Goal: Information Seeking & Learning: Learn about a topic

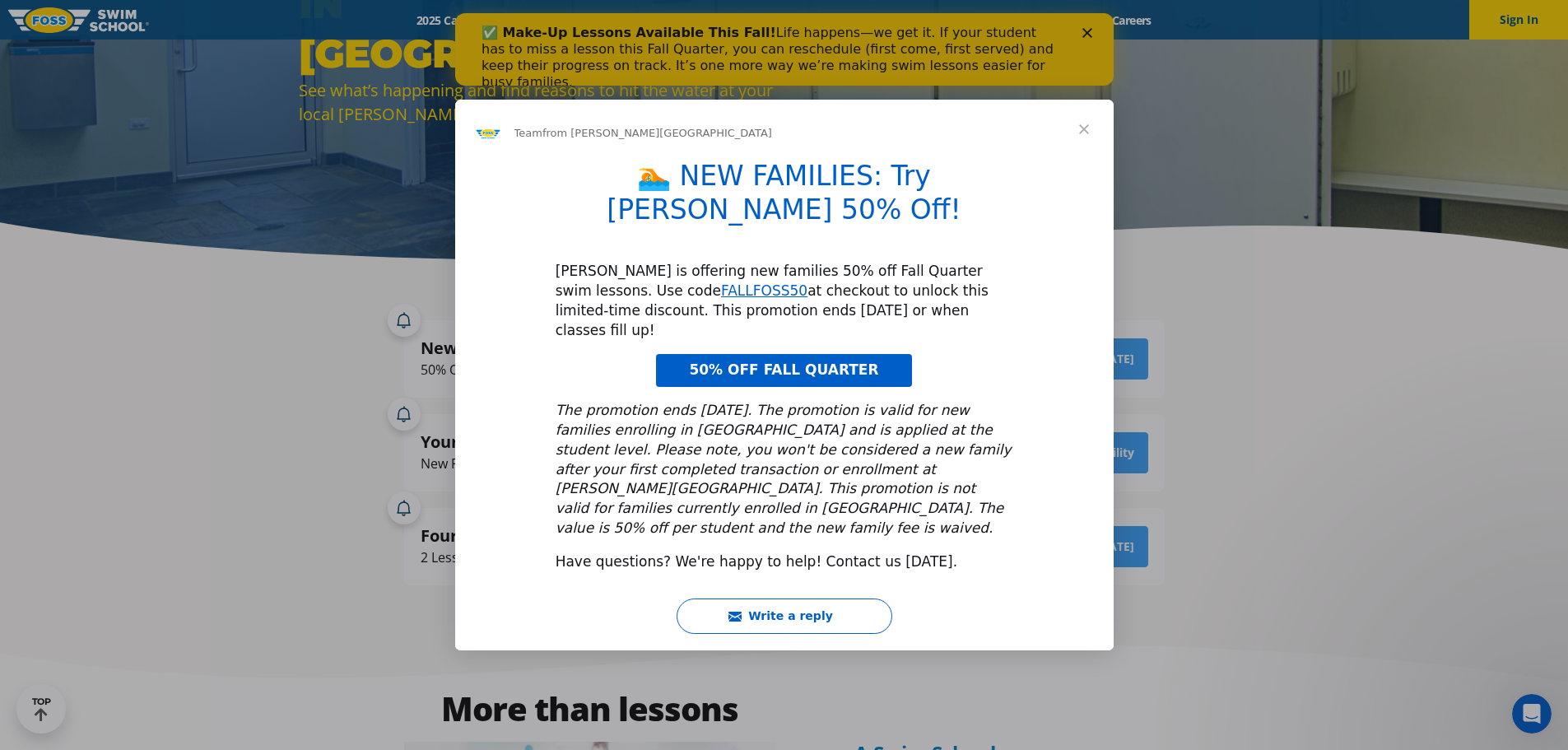
click at [1085, 159] on span "Close" at bounding box center [1084, 129] width 60 height 60
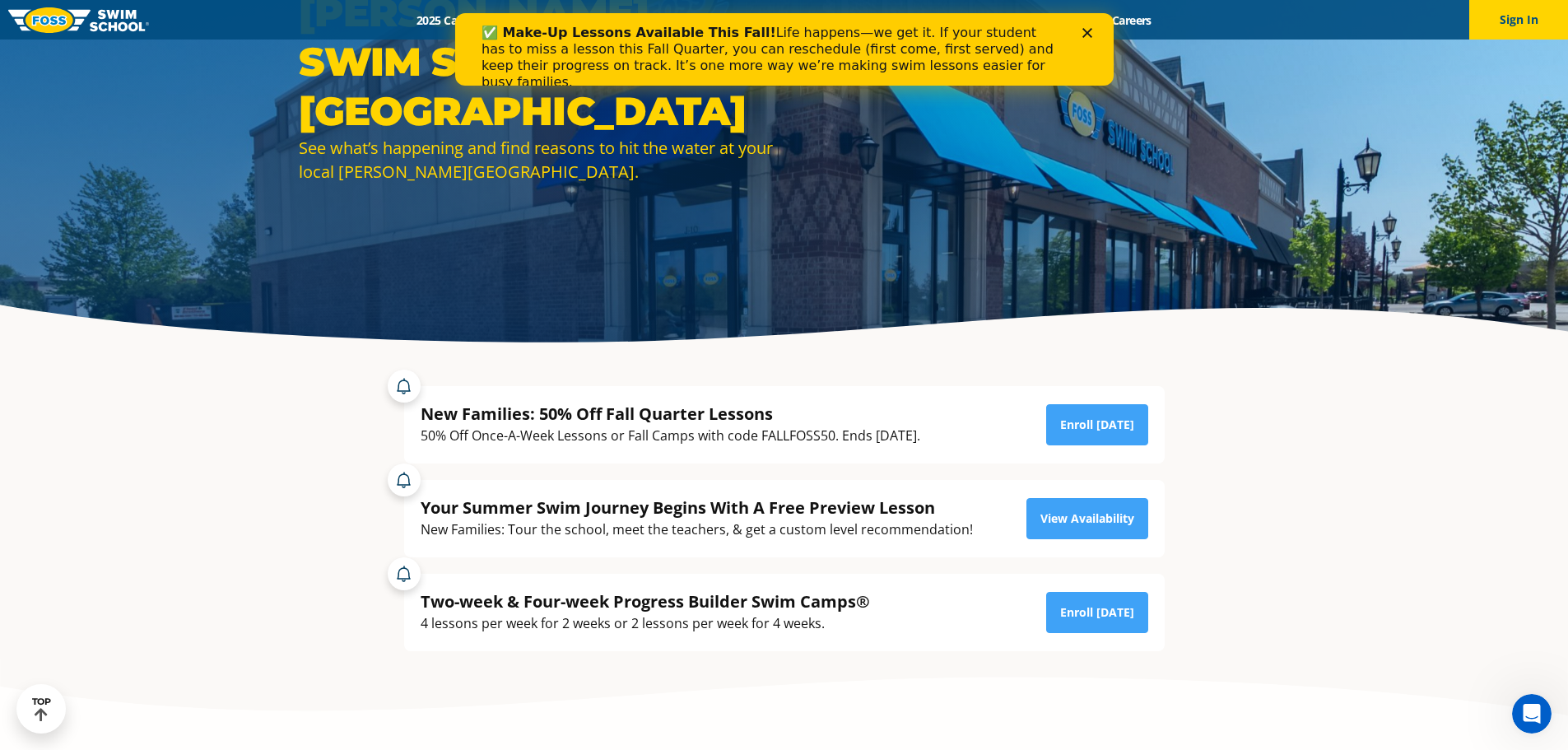
click at [1080, 31] on div "✅ Make-Up Lessons Available This Fall! Life happens—we get it. If your student …" at bounding box center [784, 58] width 606 height 75
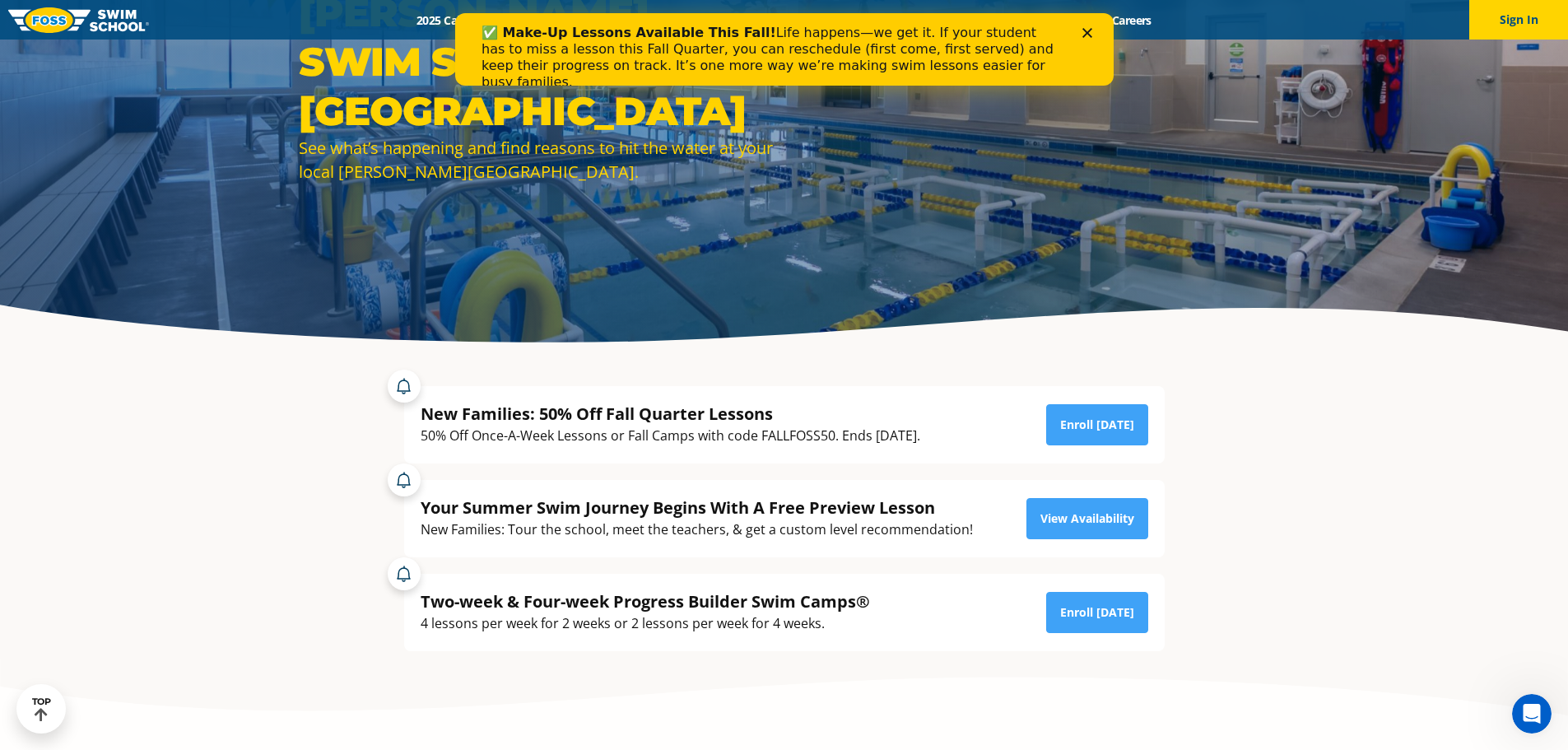
click at [1083, 31] on icon "Close" at bounding box center [1087, 33] width 10 height 10
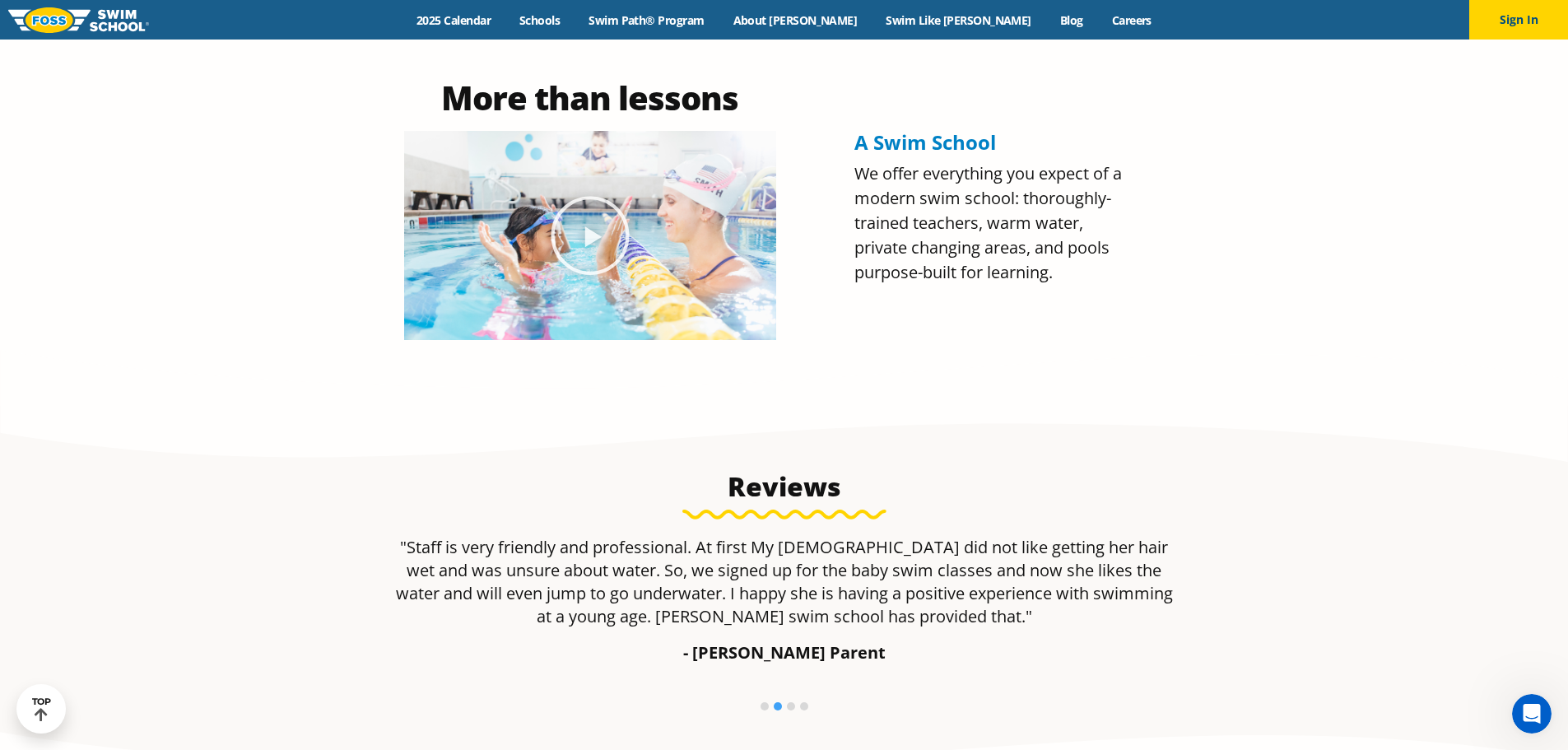
scroll to position [576, 0]
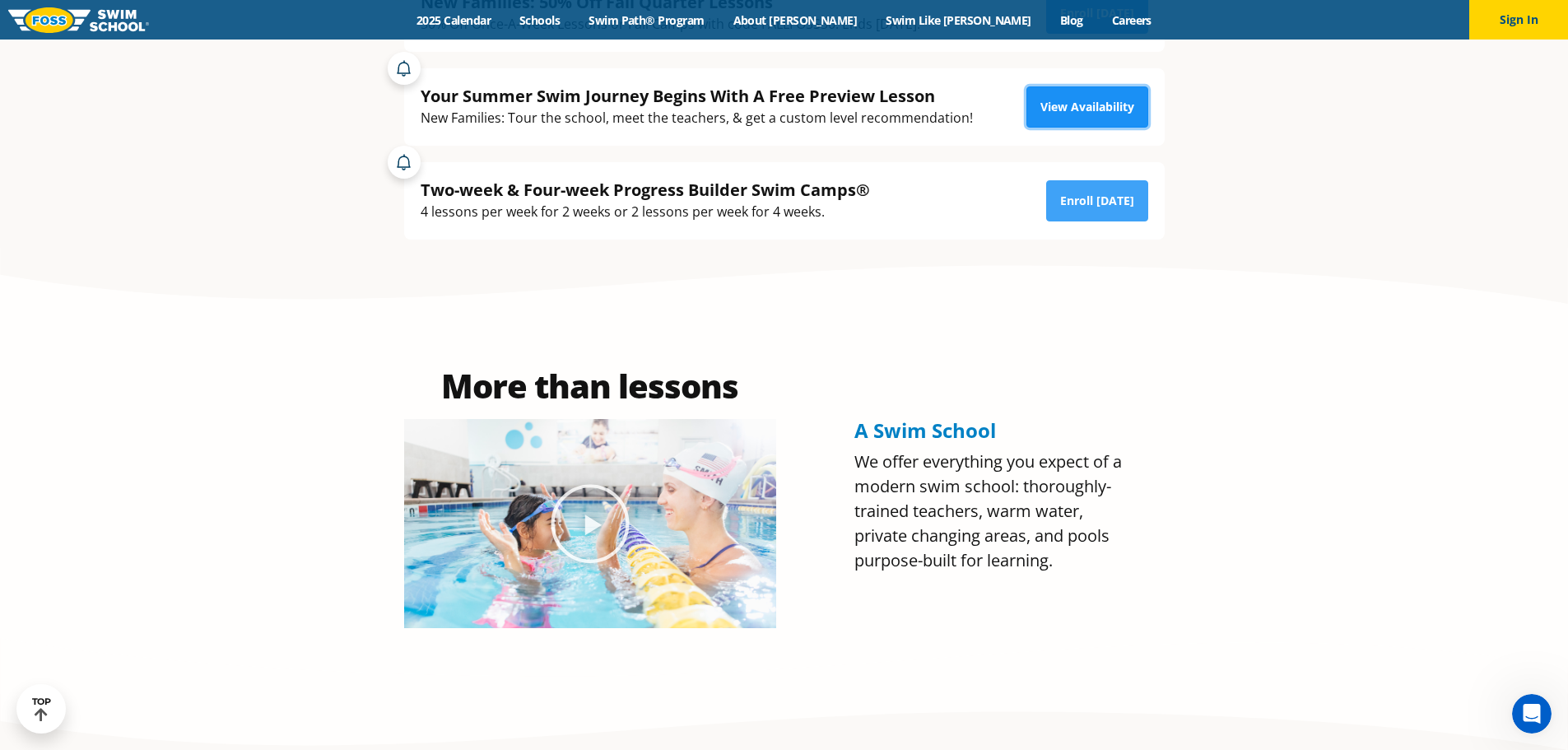
click at [1093, 107] on link "View Availability" at bounding box center [1087, 106] width 122 height 41
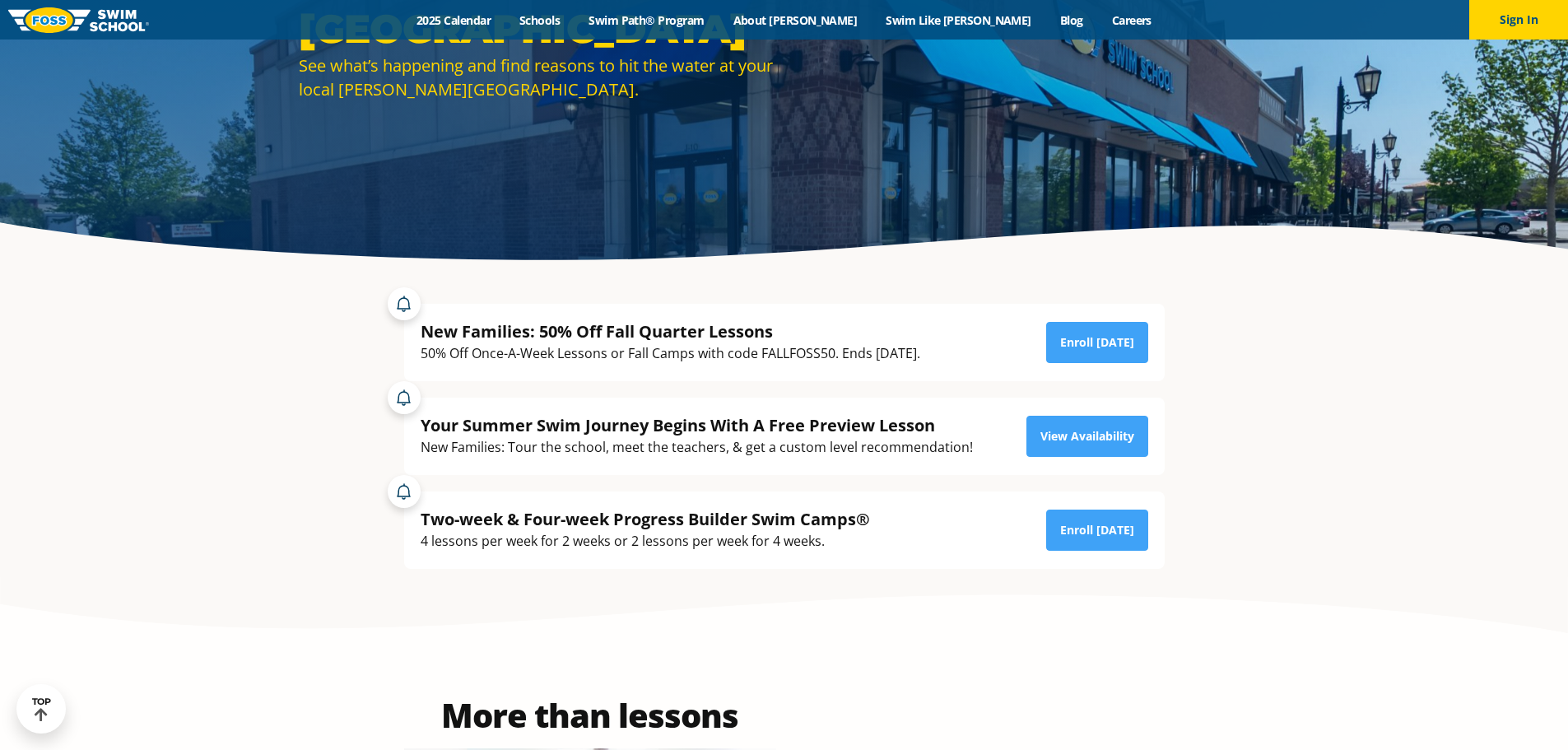
click at [856, 349] on div "50% Off Once-A-Week Lessons or Fall Camps with code FALLFOSS50. Ends [DATE]." at bounding box center [670, 354] width 500 height 22
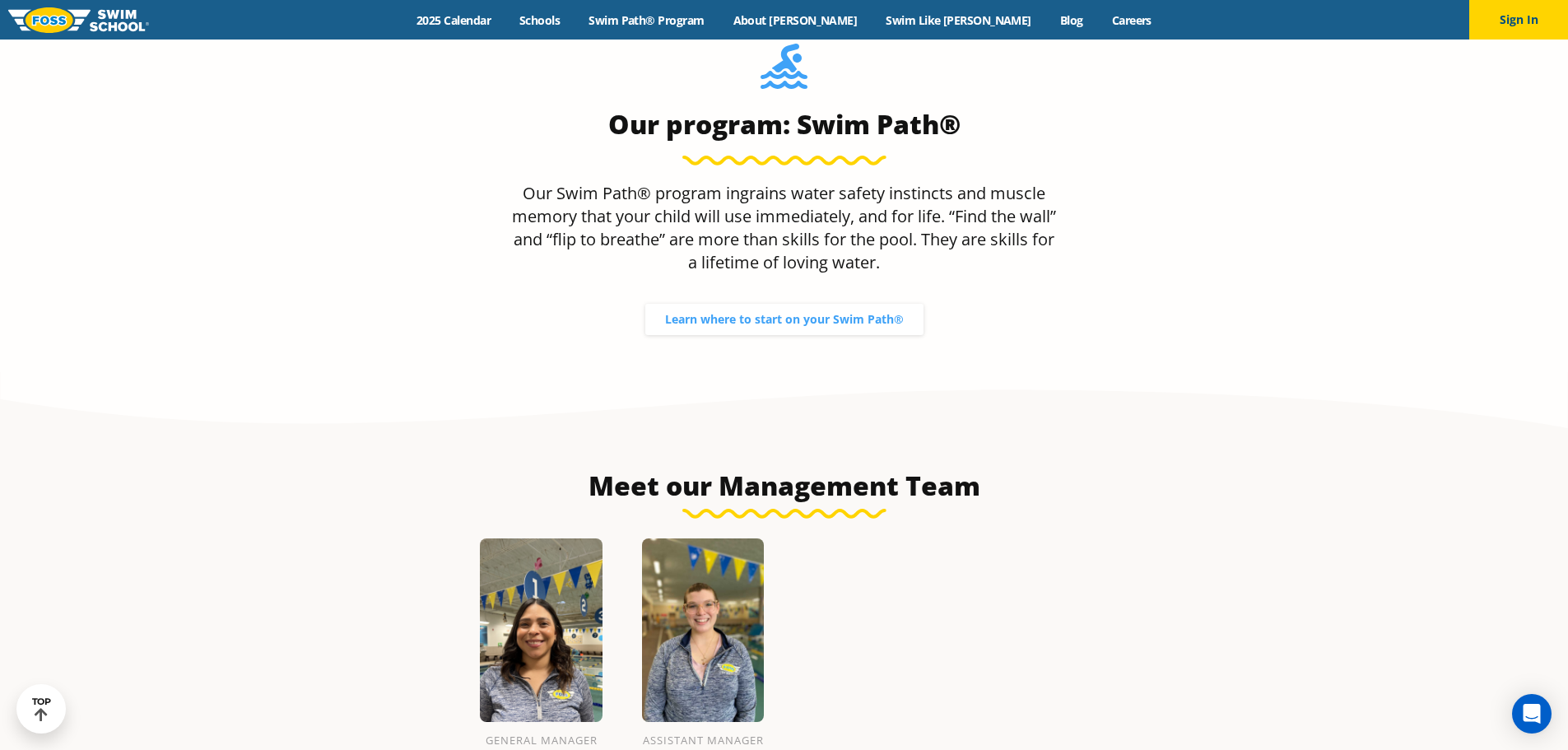
scroll to position [1847, 0]
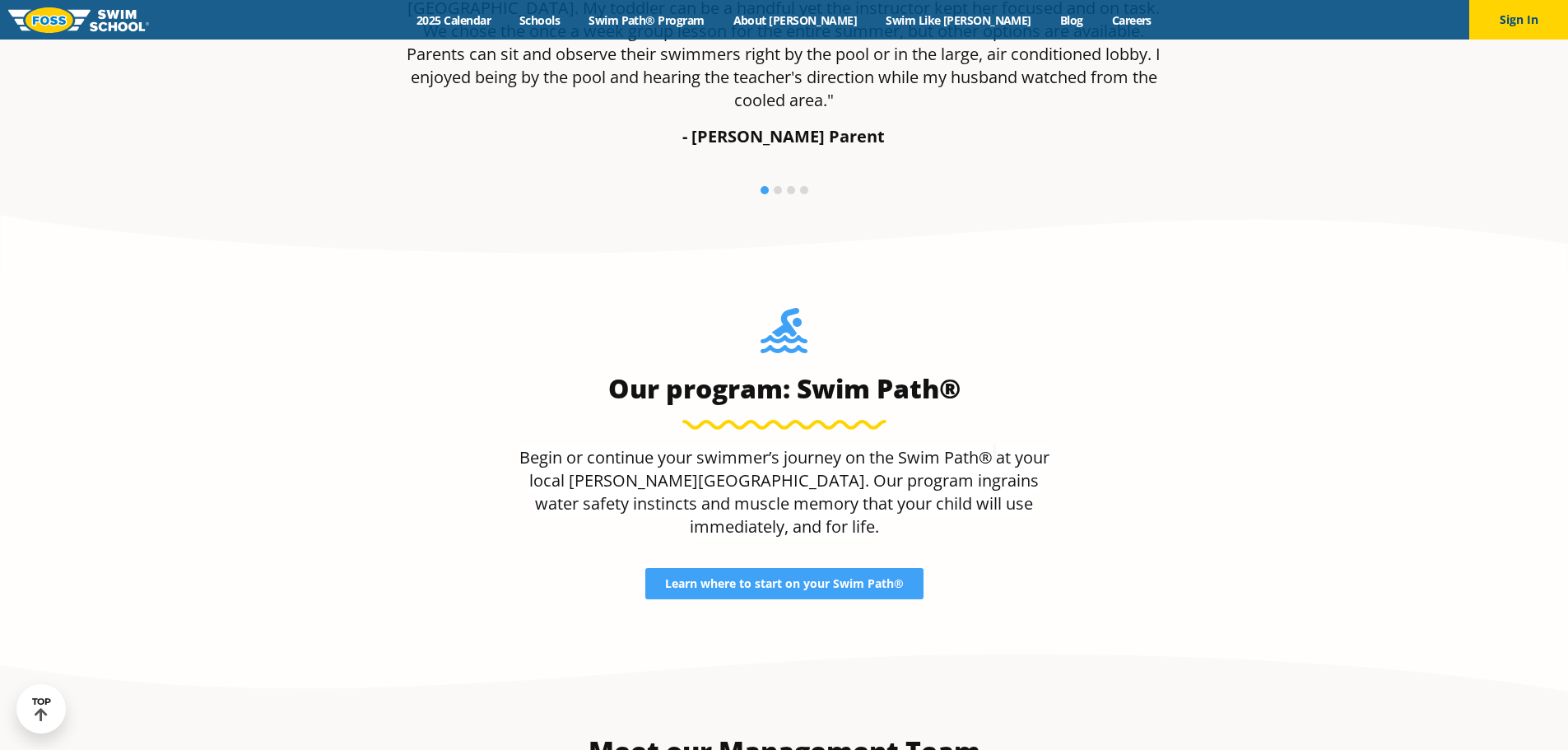
scroll to position [1893, 0]
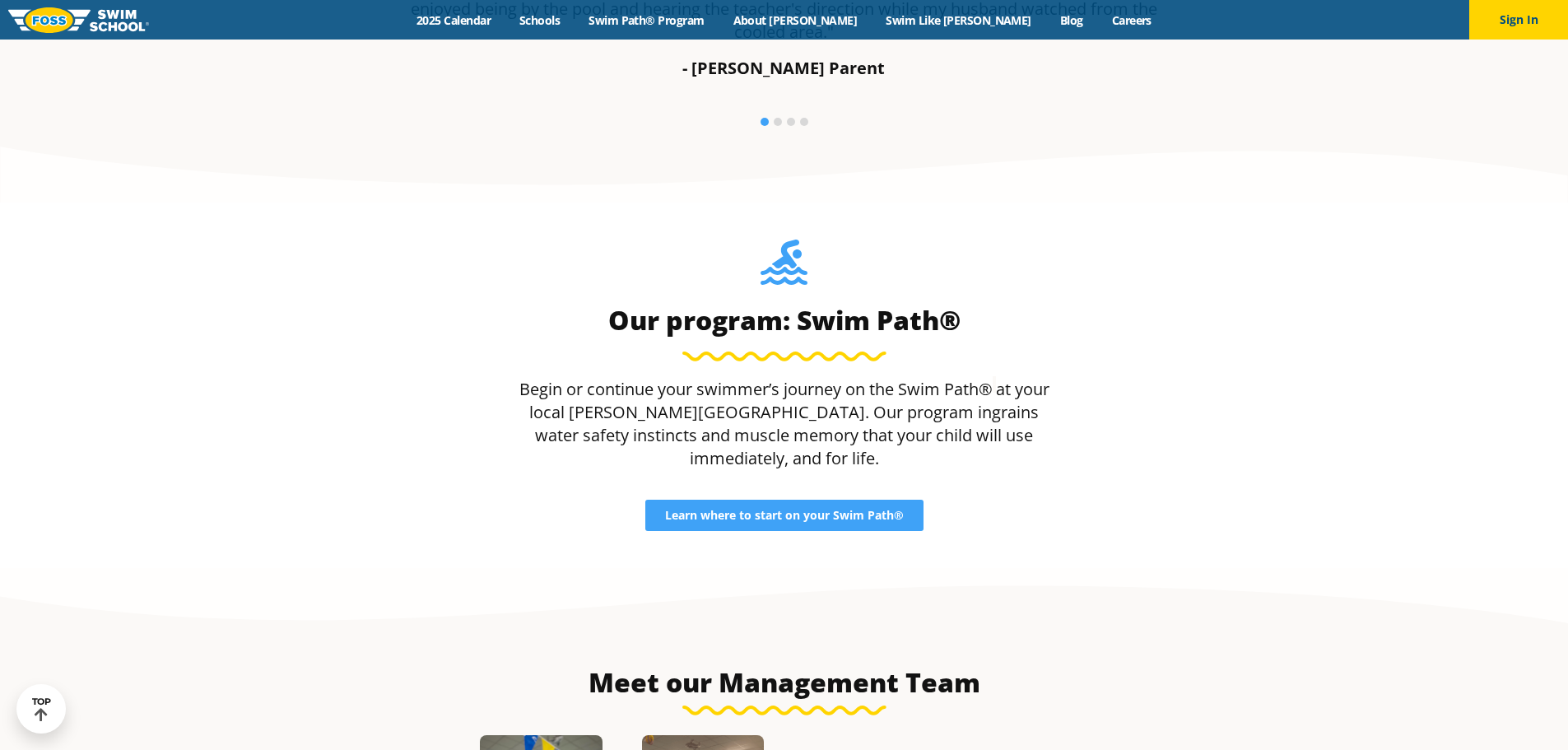
scroll to position [1728, 0]
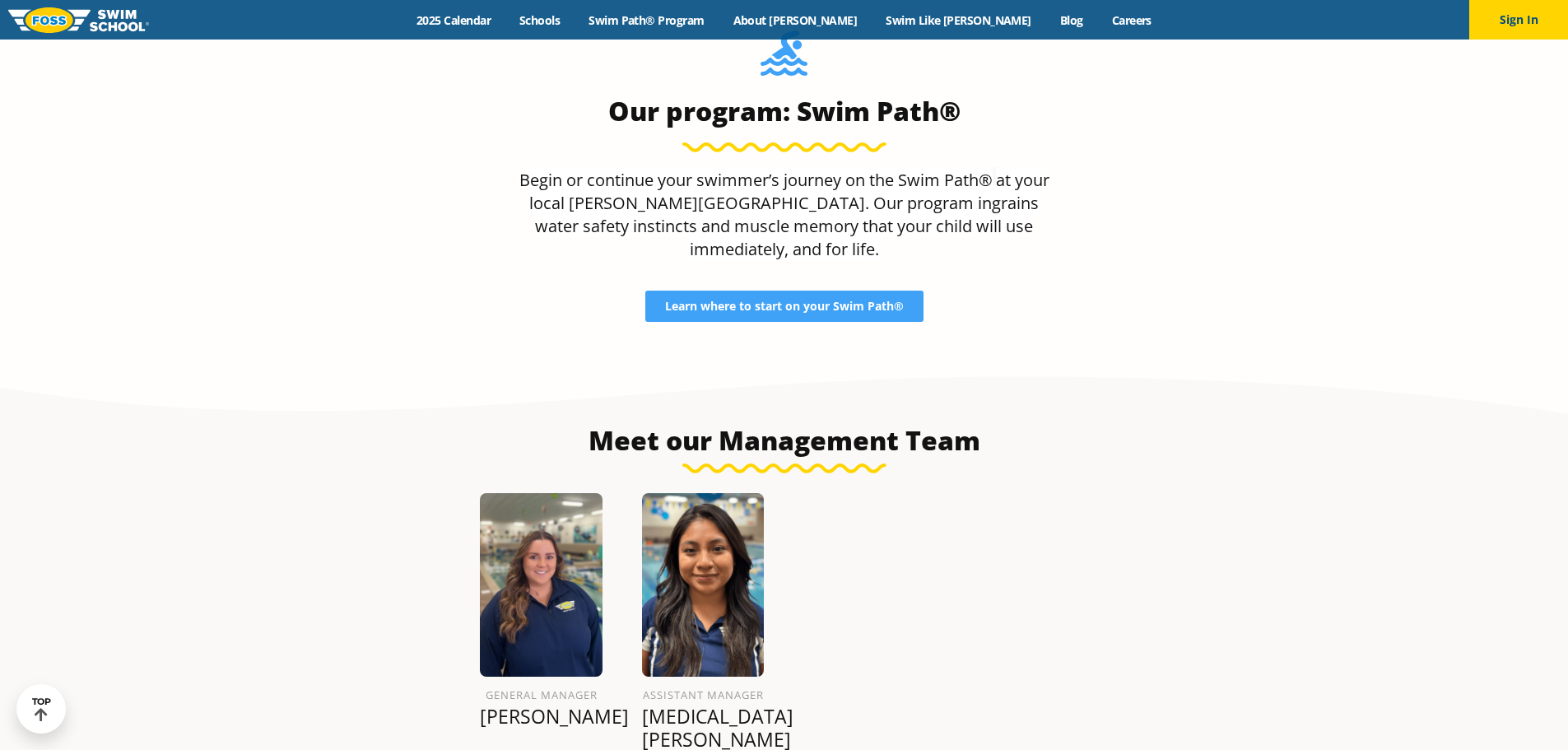
scroll to position [1728, 0]
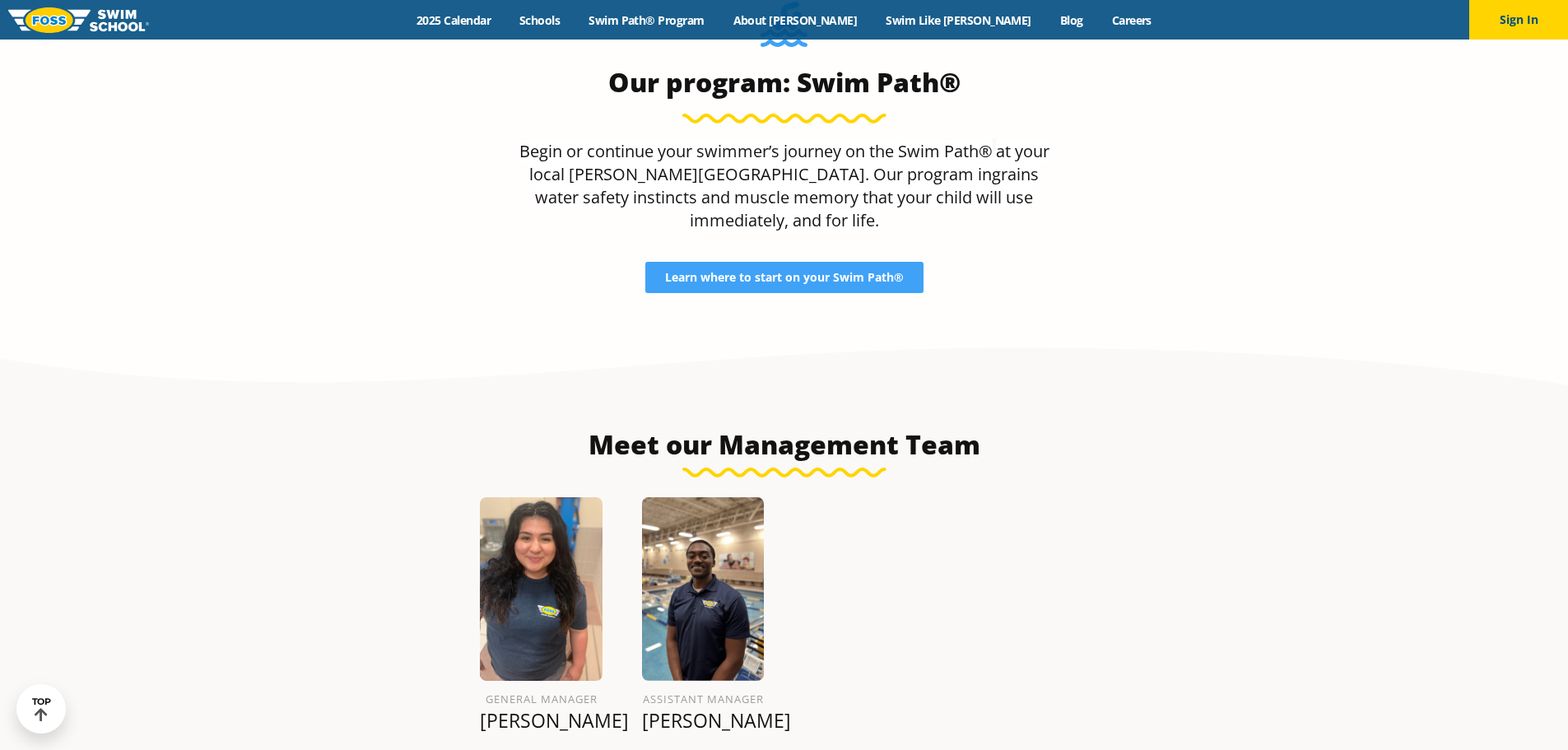
scroll to position [2058, 0]
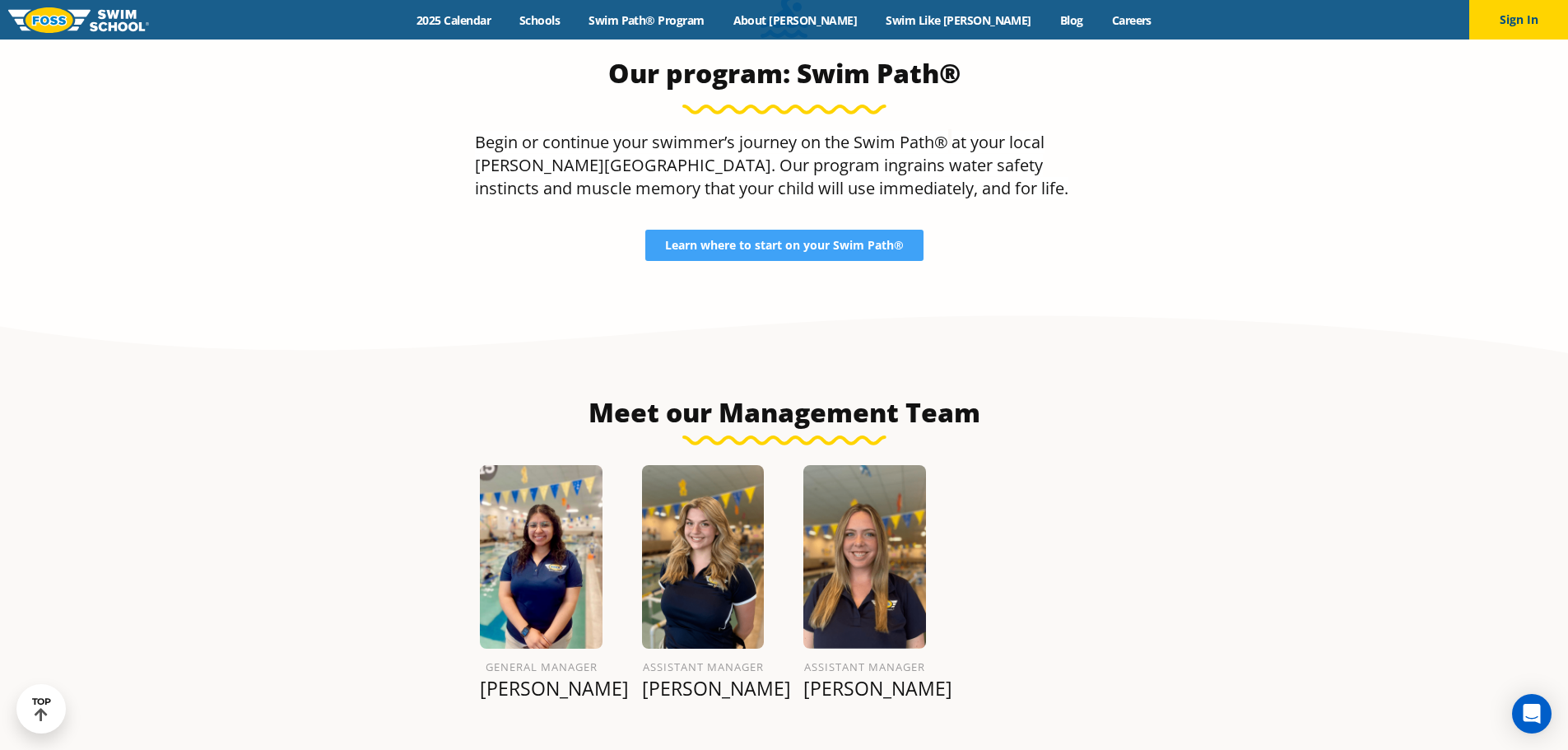
scroll to position [1976, 0]
